Goal: Task Accomplishment & Management: Complete application form

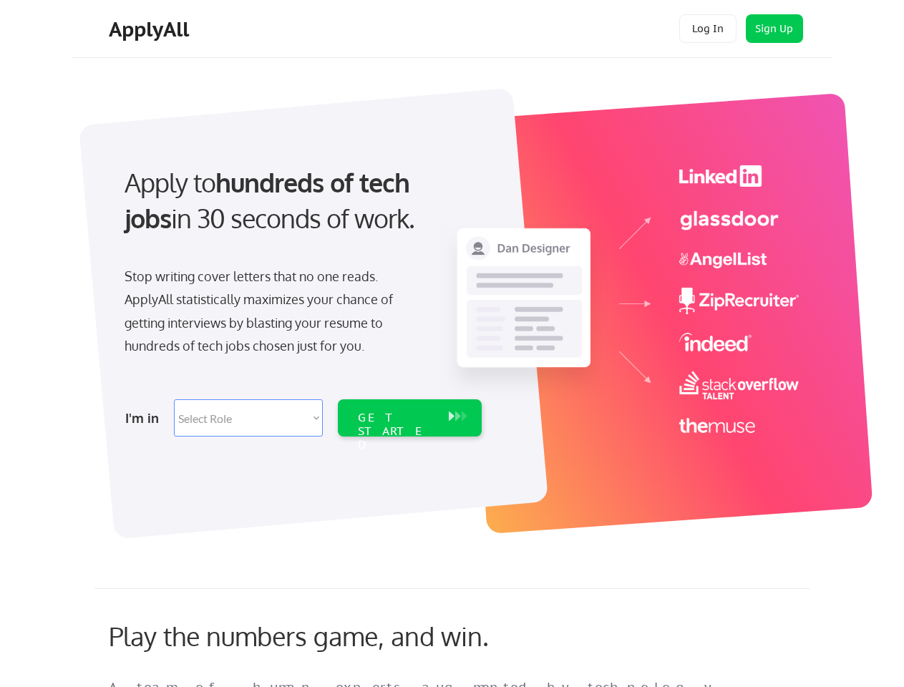
click at [452, 344] on div "Apply to hundreds of tech jobs in 30 seconds of work. Stop writing cover letter…" at bounding box center [302, 296] width 400 height 293
click at [454, 306] on div "Apply to hundreds of tech jobs in 30 seconds of work. Stop writing cover letter…" at bounding box center [302, 296] width 400 height 293
click at [301, 296] on div "Stop writing cover letters that no one reads. ApplyAll statistically maximizes …" at bounding box center [272, 311] width 294 height 93
click at [300, 213] on div "Apply to hundreds of tech jobs in 30 seconds of work." at bounding box center [300, 201] width 351 height 72
click at [271, 314] on div "Stop writing cover letters that no one reads. ApplyAll statistically maximizes …" at bounding box center [272, 311] width 294 height 93
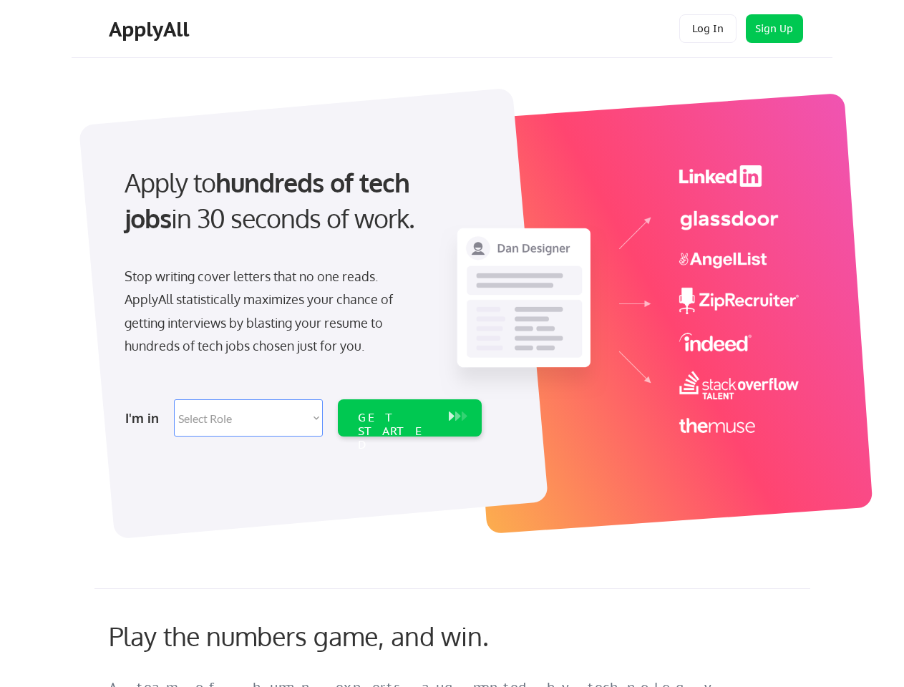
click at [301, 418] on select "Select Role Software Engineering Product Management Customer Success Sales UI/U…" at bounding box center [248, 417] width 149 height 37
click at [145, 418] on div "I'm in" at bounding box center [145, 418] width 40 height 23
click at [248, 418] on select "Select Role Software Engineering Product Management Customer Success Sales UI/U…" at bounding box center [248, 417] width 149 height 37
click at [409, 418] on div "GET STARTED" at bounding box center [396, 432] width 77 height 42
